Goal: Navigation & Orientation: Find specific page/section

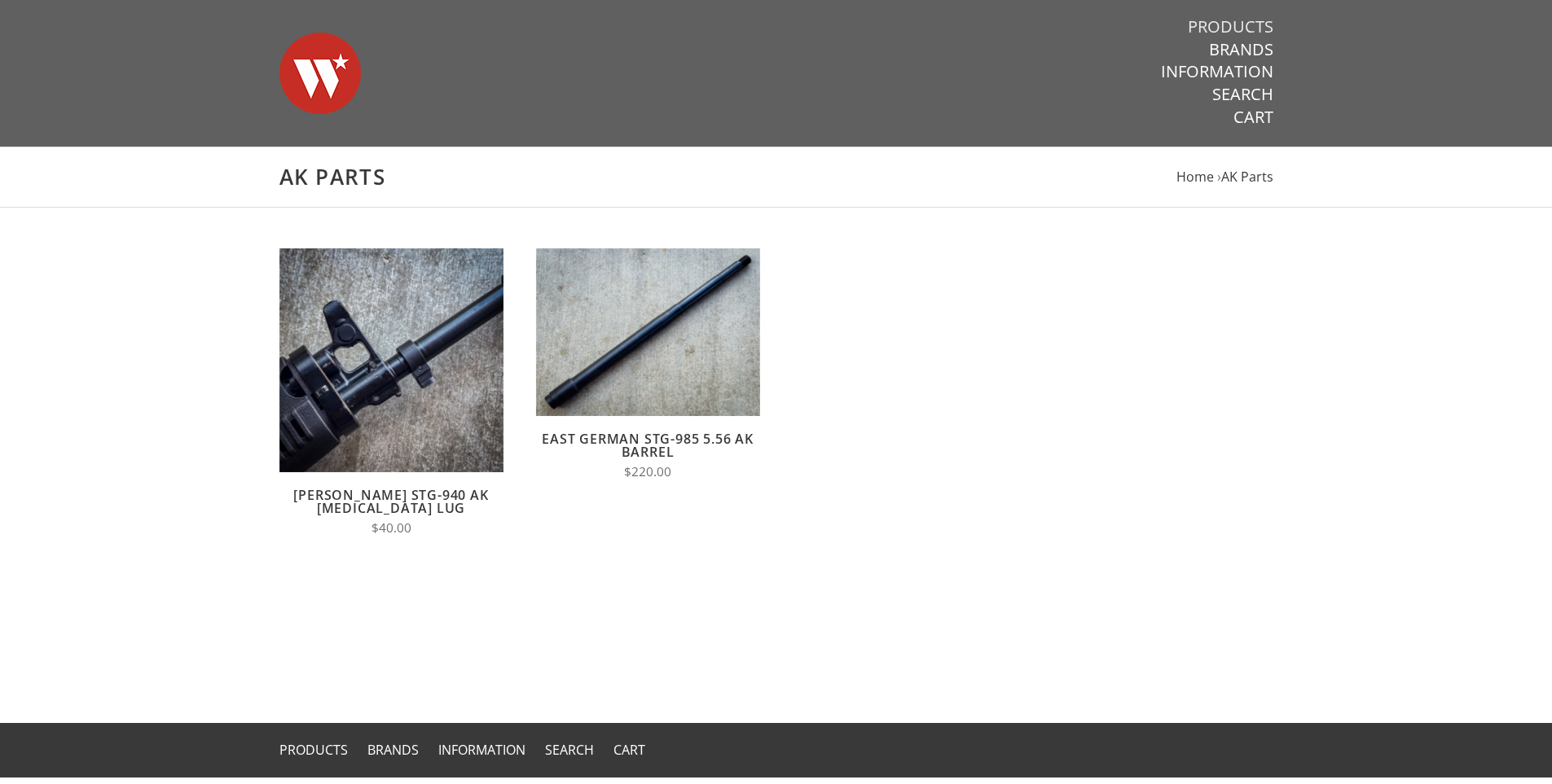
click at [1235, 29] on link "Products" at bounding box center [1230, 27] width 85 height 22
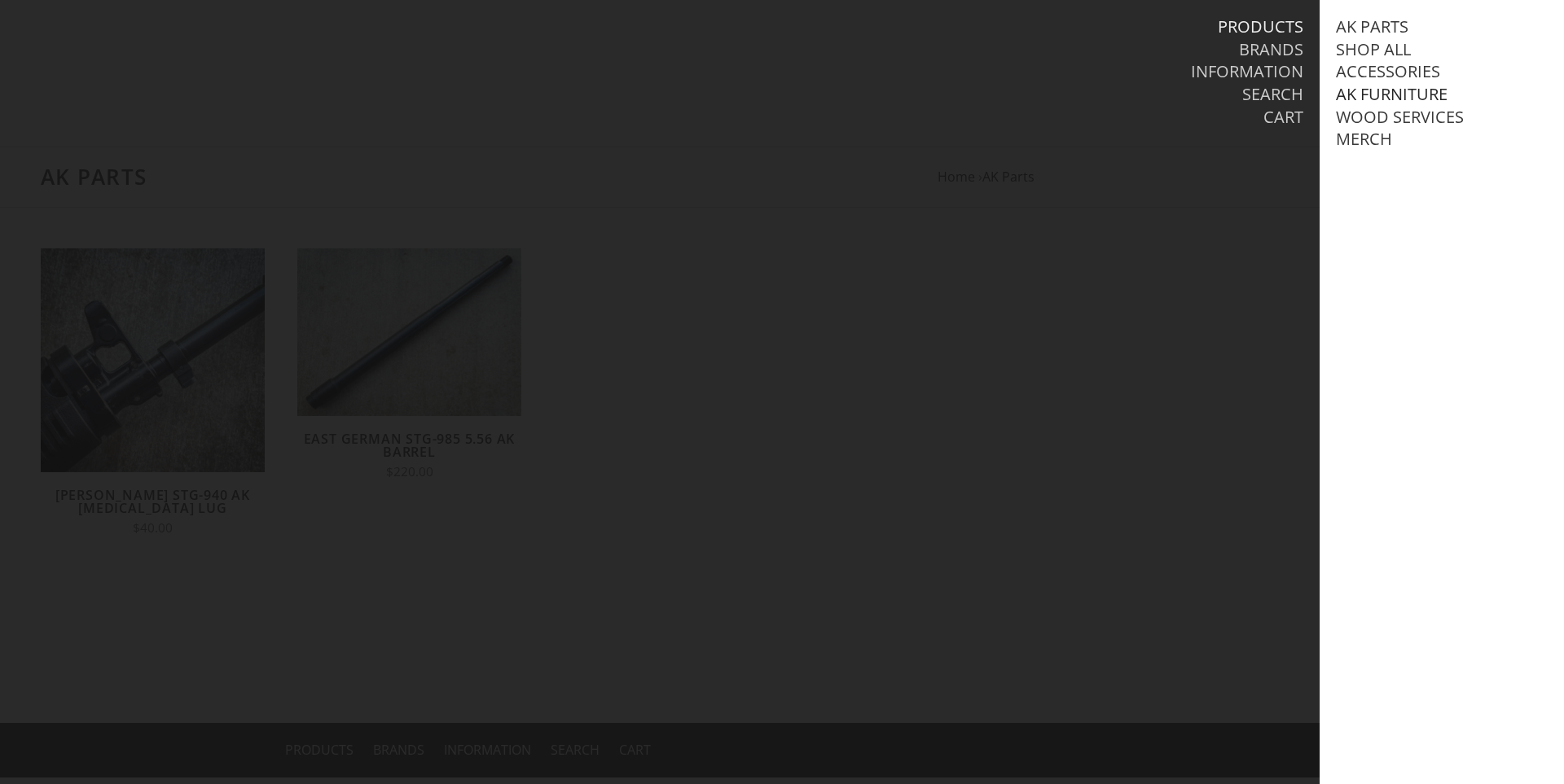
click at [1378, 99] on link "AK Furniture" at bounding box center [1391, 94] width 111 height 22
click at [1381, 121] on link "View all AK Furniture" at bounding box center [1444, 117] width 185 height 22
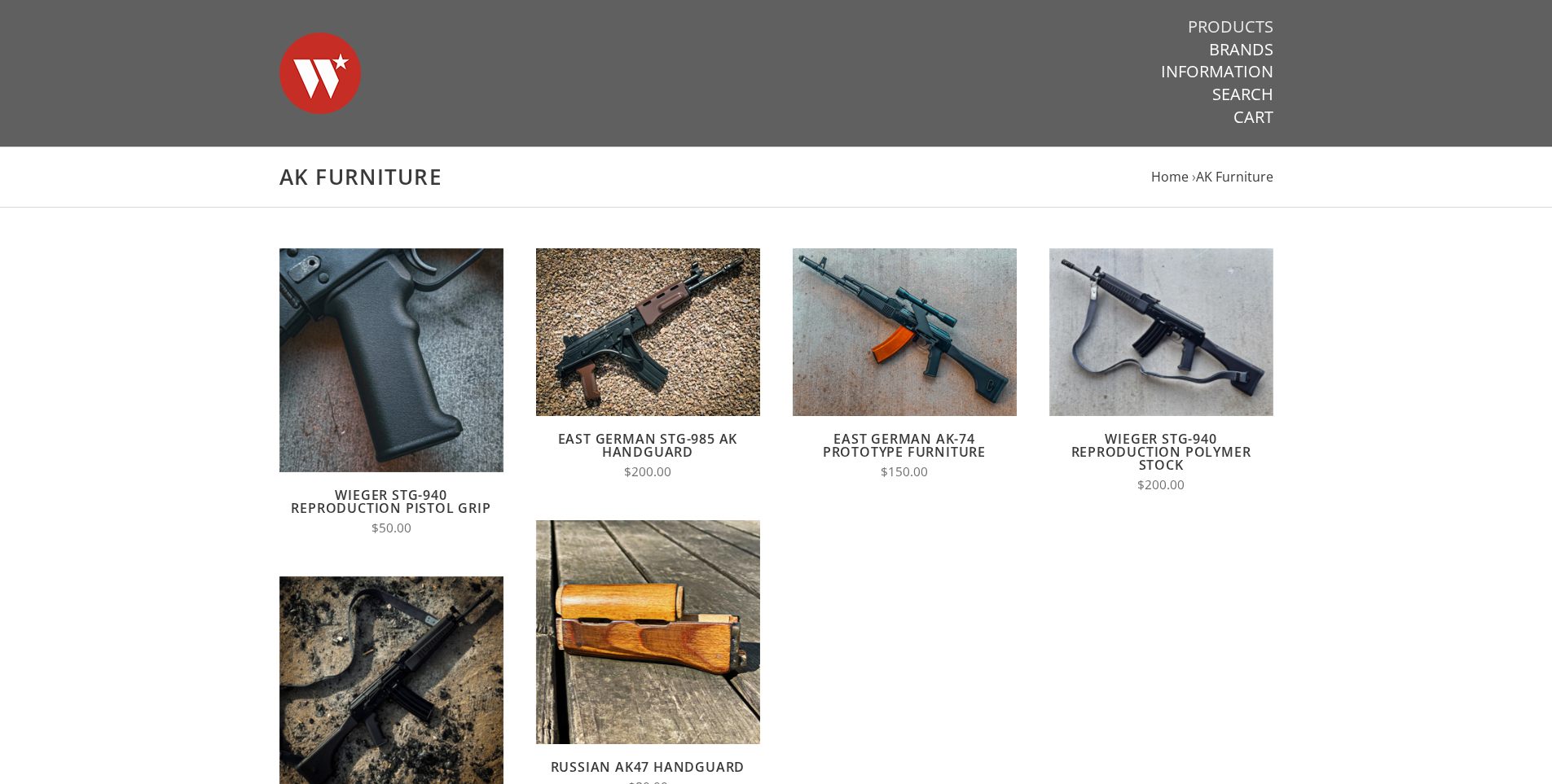
click at [1214, 16] on link "Products" at bounding box center [1230, 27] width 85 height 22
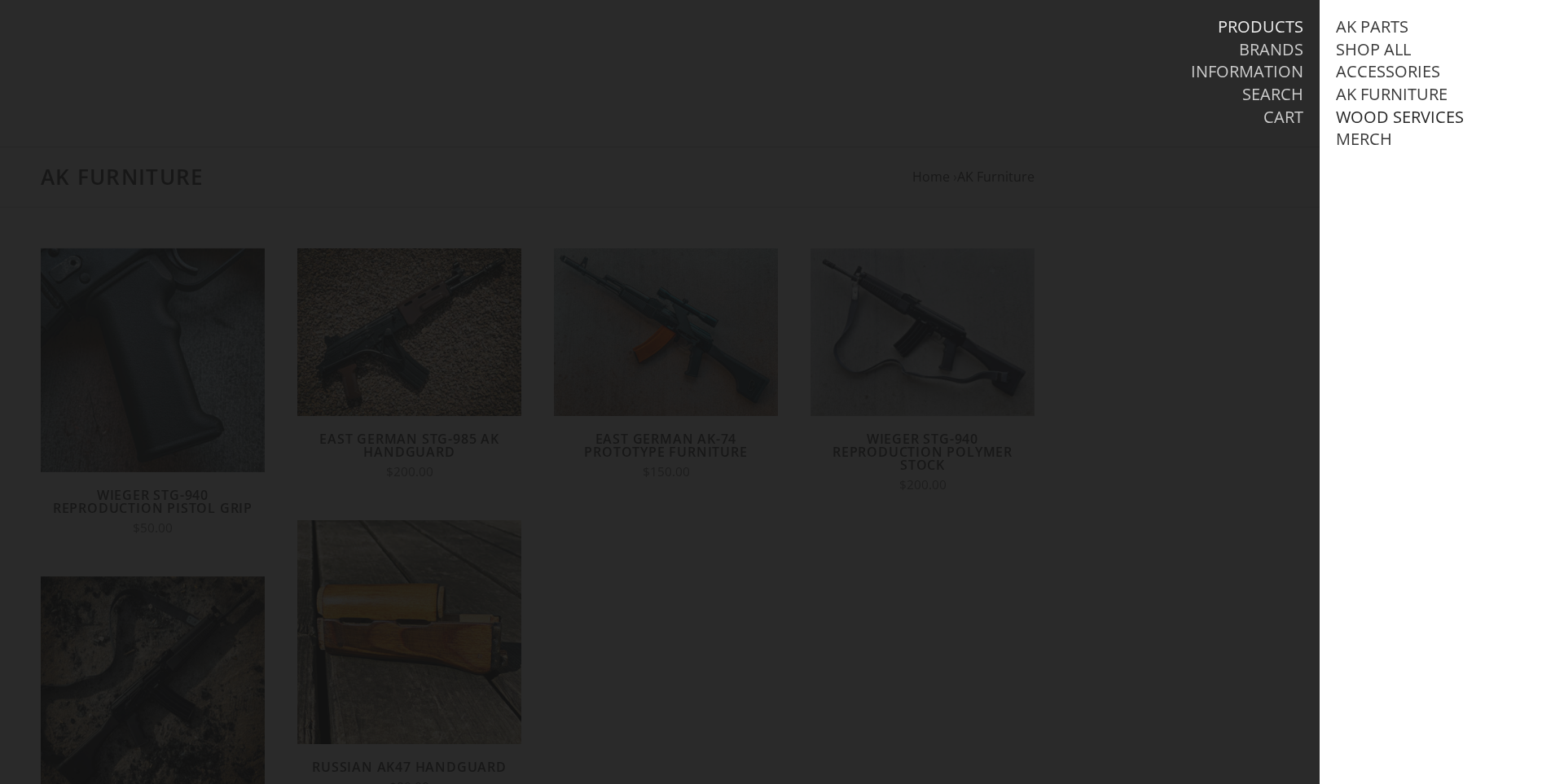
click at [1366, 117] on link "Wood Services" at bounding box center [1399, 117] width 128 height 22
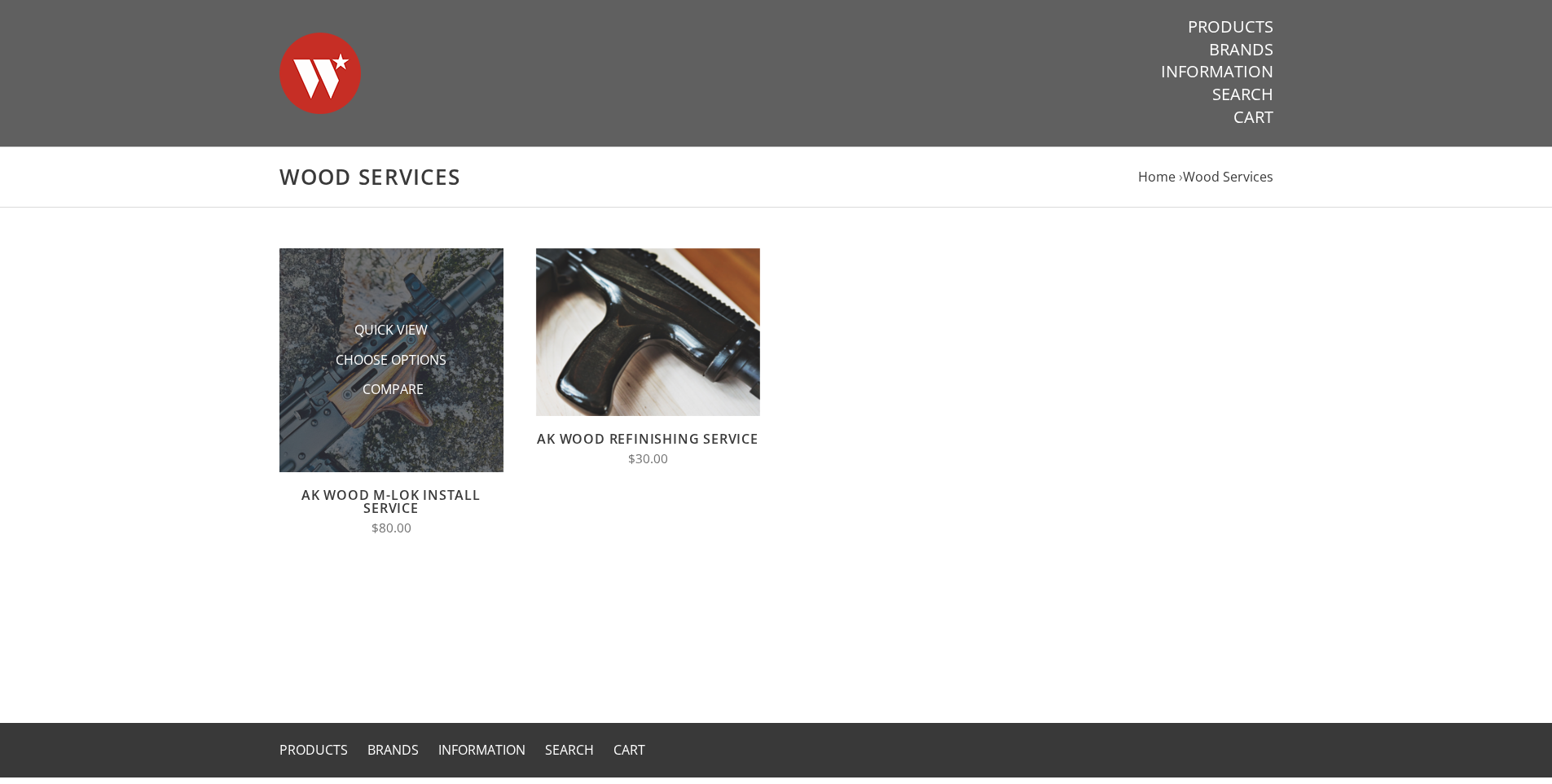
click at [287, 410] on img at bounding box center [392, 361] width 224 height 224
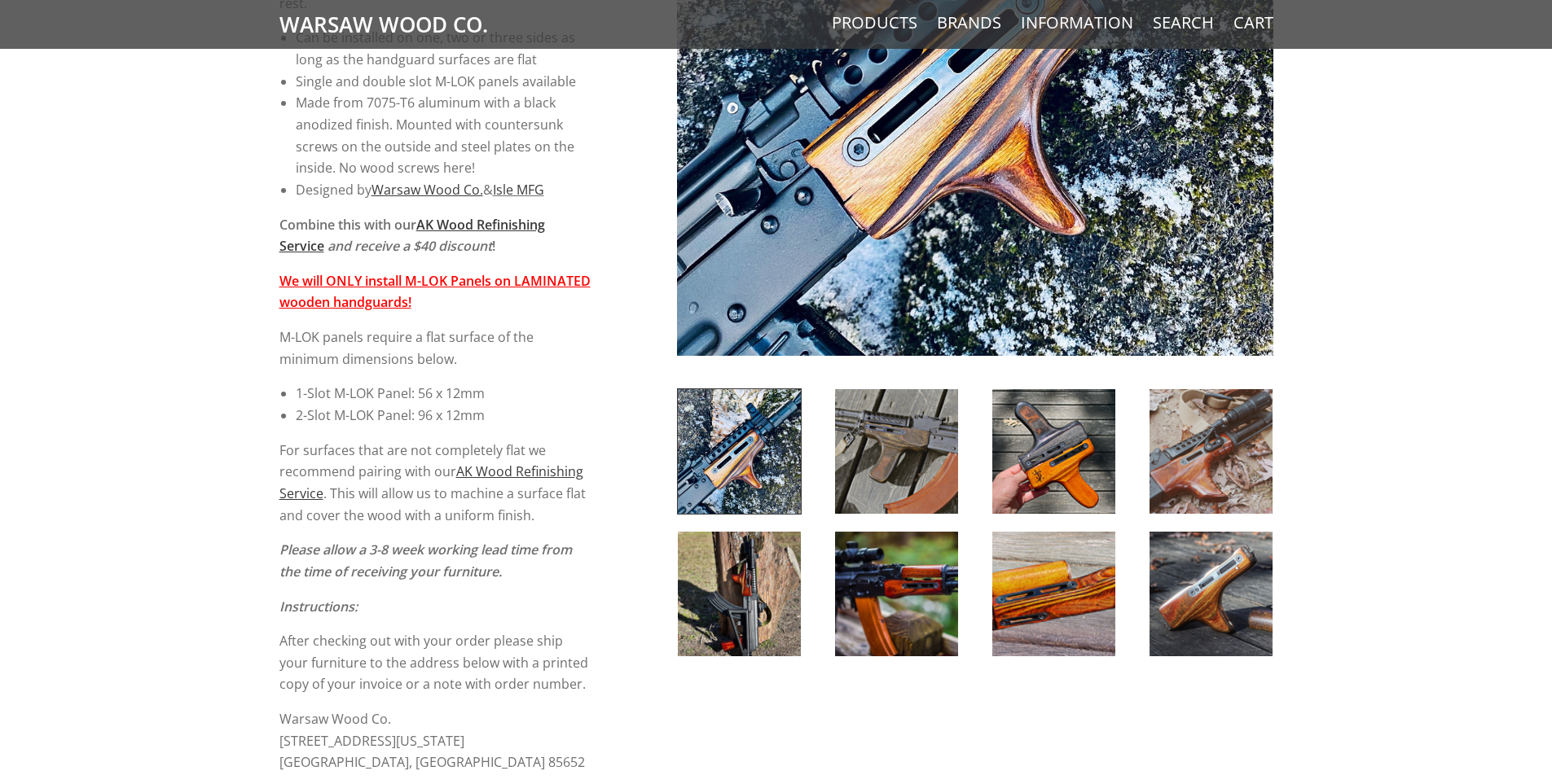
scroll to position [485, 0]
